Goal: Complete application form

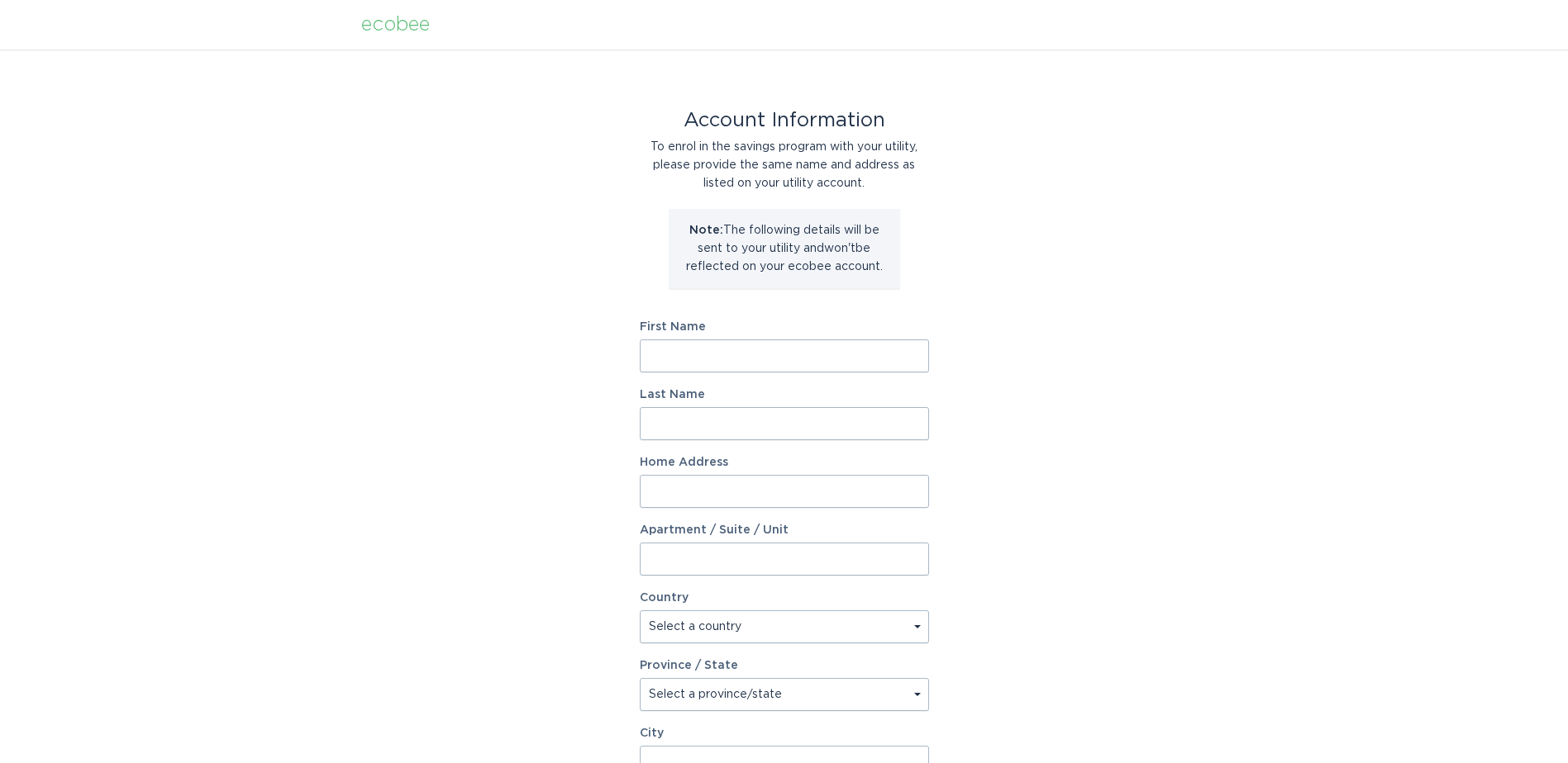
click at [773, 352] on input "First Name" at bounding box center [784, 356] width 289 height 33
type input "[PERSON_NAME]"
type input "[STREET_ADDRESS]"
select select "US"
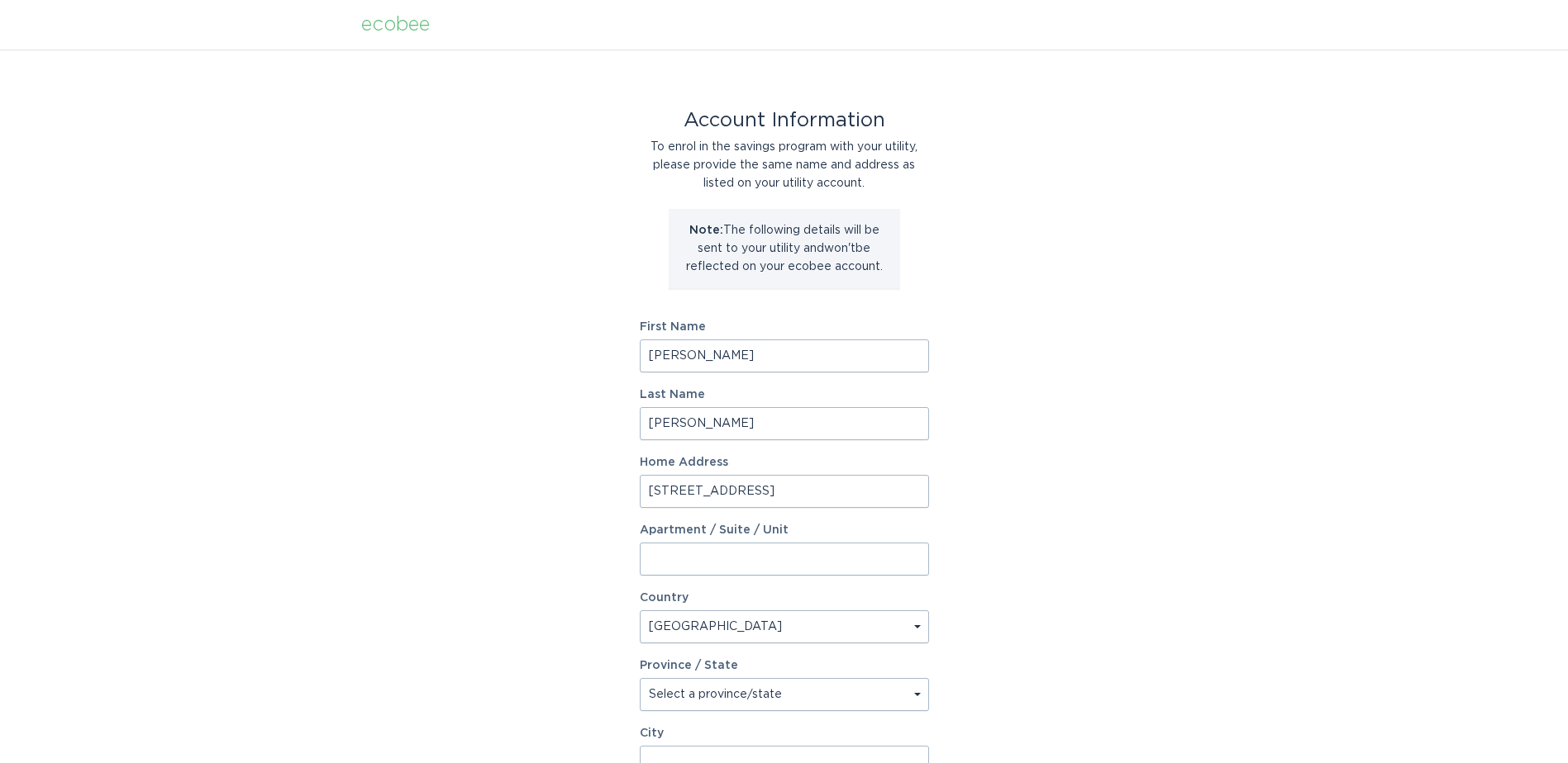
type input "[PERSON_NAME]"
type input "29671"
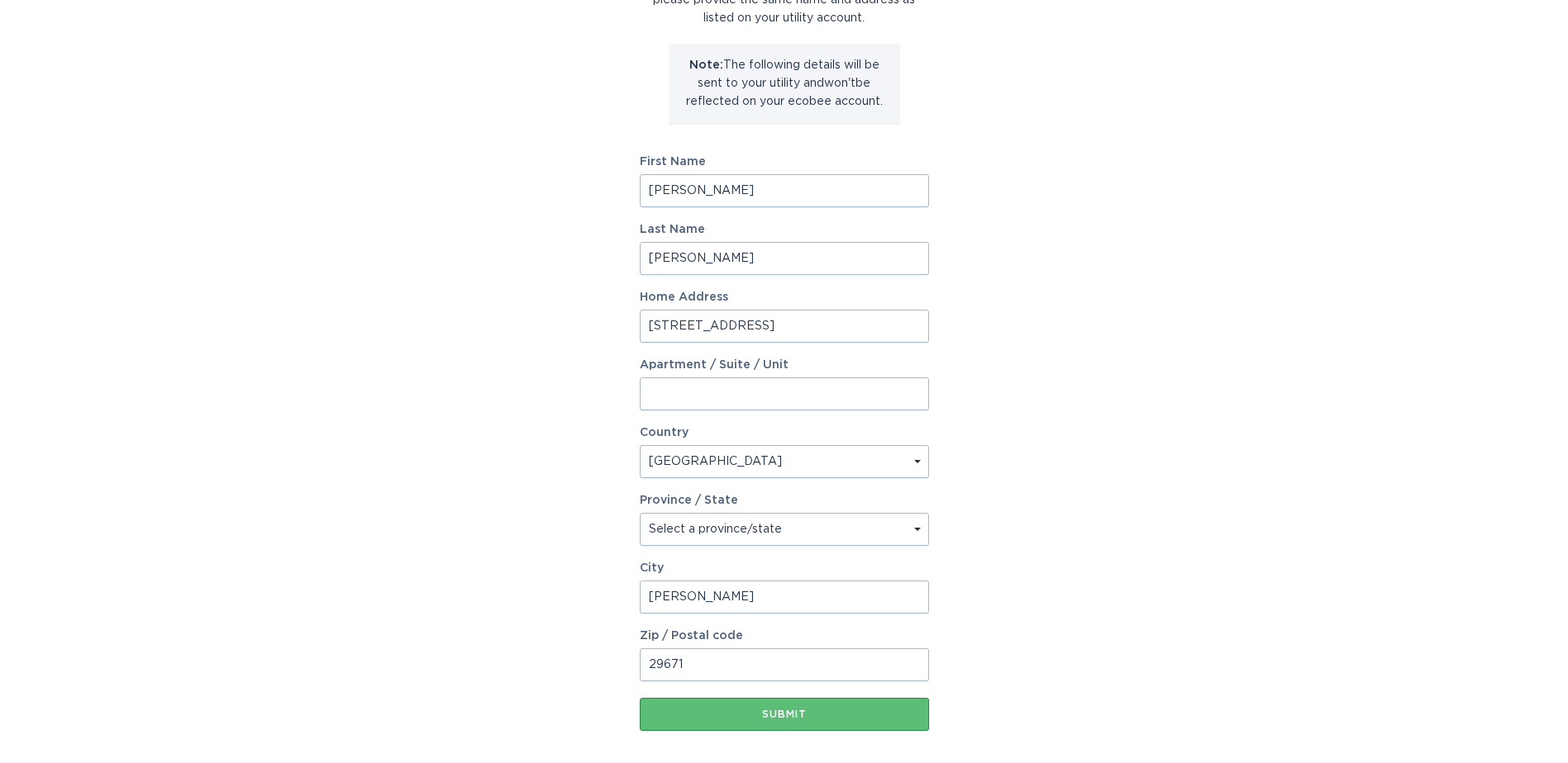
click at [717, 534] on select "Select a province/state [US_STATE] [US_STATE] [US_STATE] [US_STATE] [US_STATE] …" at bounding box center [784, 529] width 289 height 33
select select "SC"
click at [639, 513] on select "Select a province/state [US_STATE] [US_STATE] [US_STATE] [US_STATE] [US_STATE] …" at bounding box center [784, 529] width 289 height 33
click at [745, 714] on div "Submit" at bounding box center [784, 714] width 273 height 10
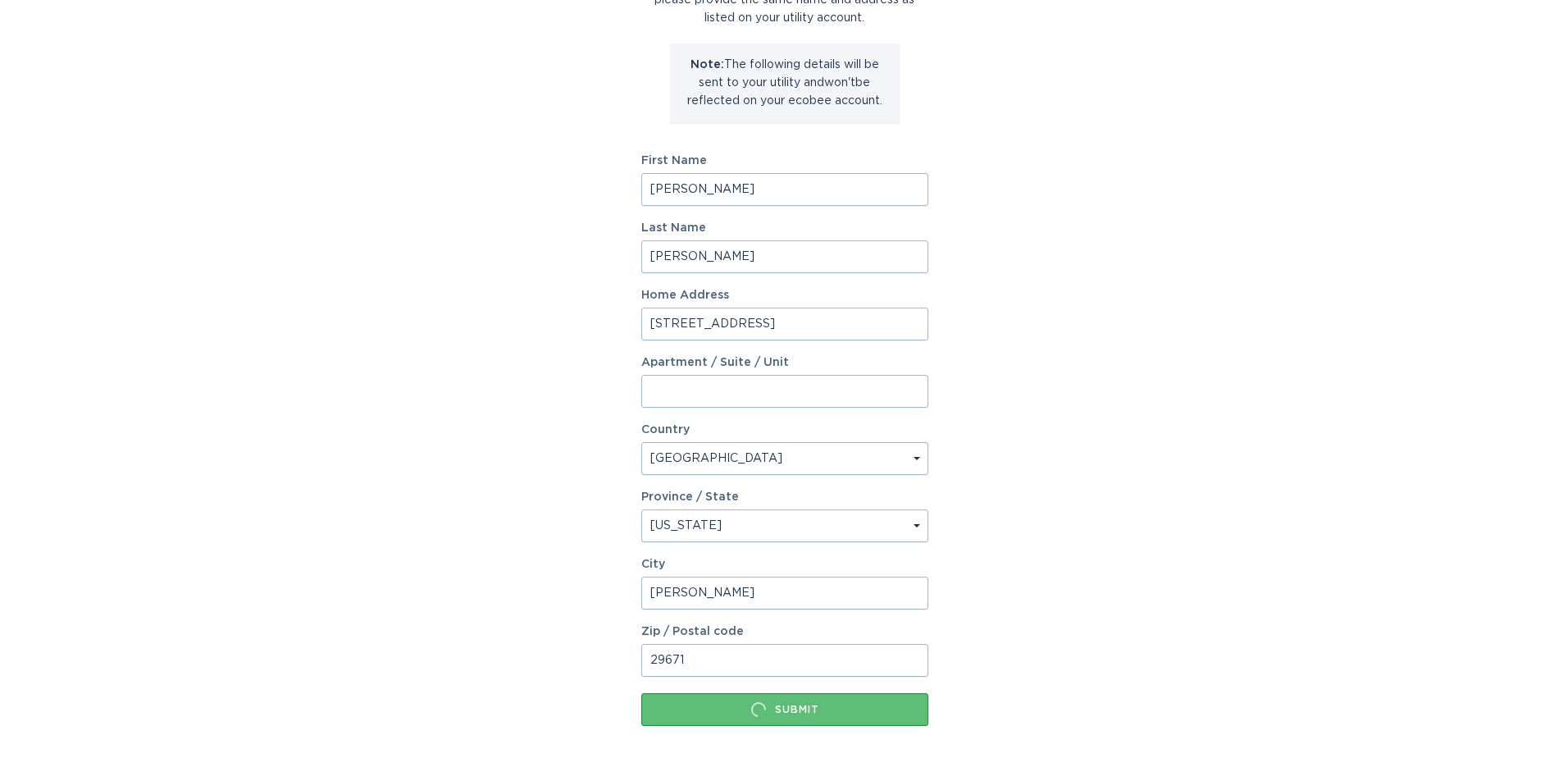
scroll to position [0, 0]
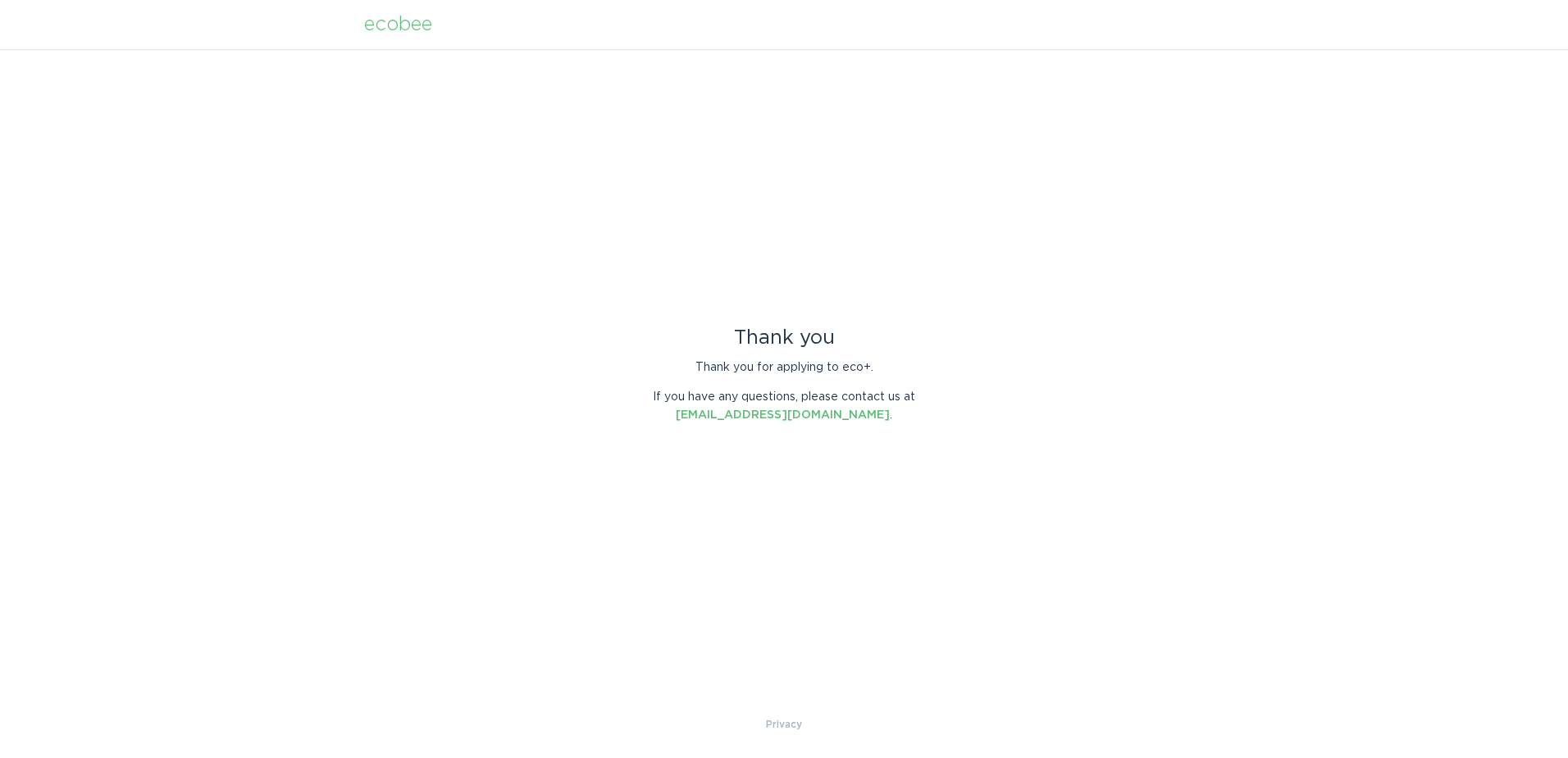
click at [416, 26] on div "ecobee" at bounding box center [398, 25] width 68 height 18
